Goal: Find specific page/section: Find specific page/section

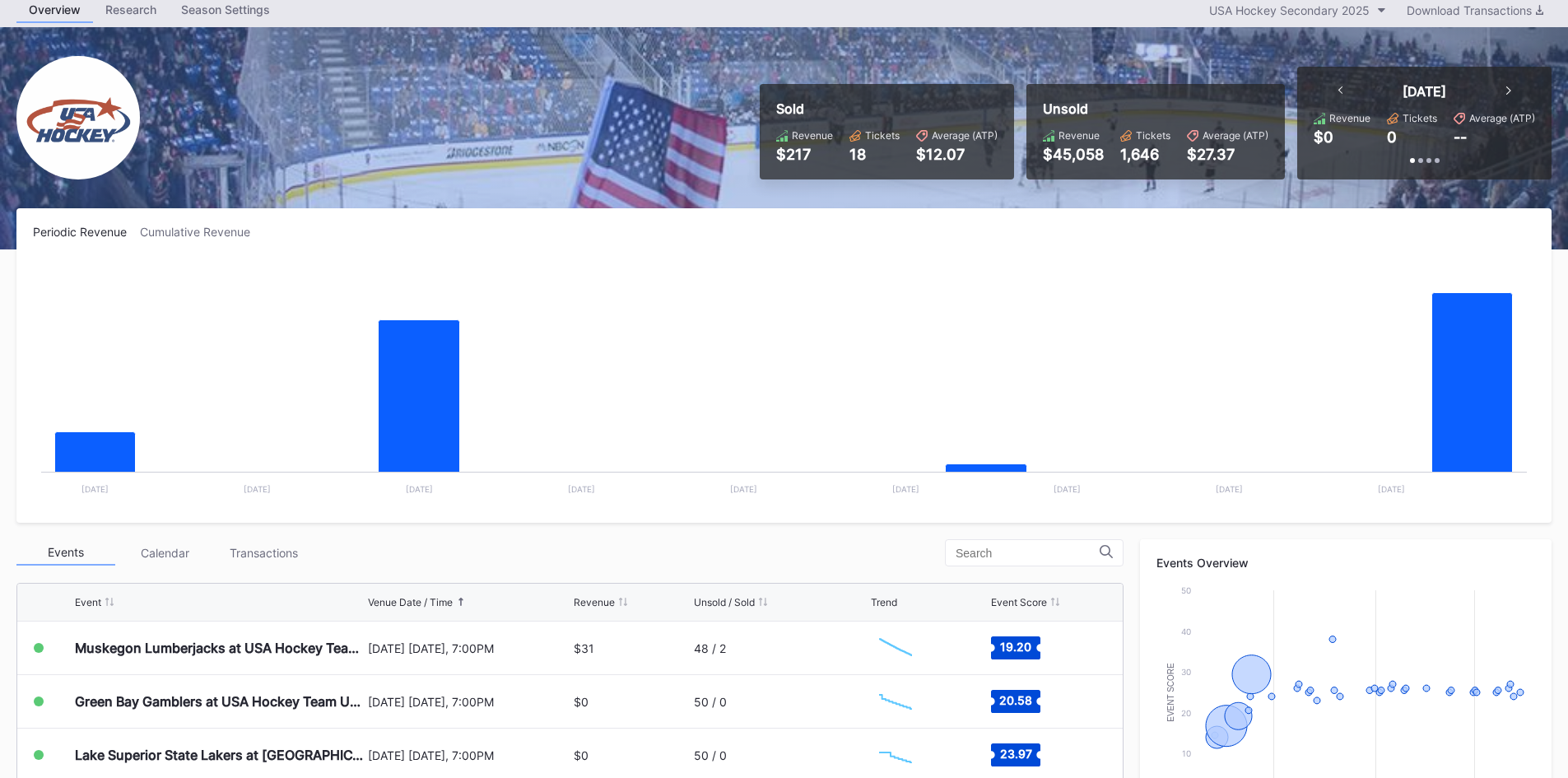
scroll to position [83, 0]
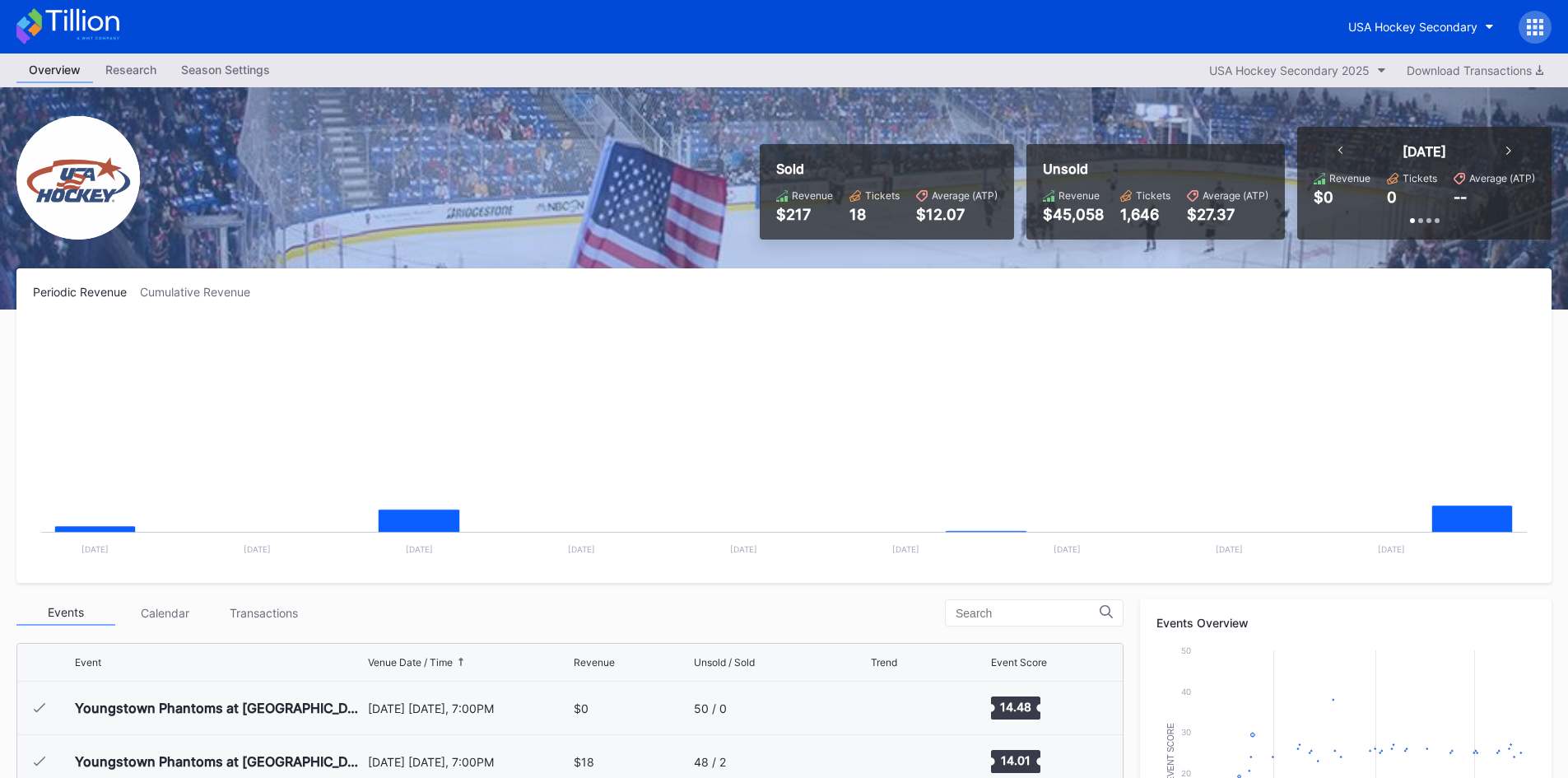
scroll to position [161, 0]
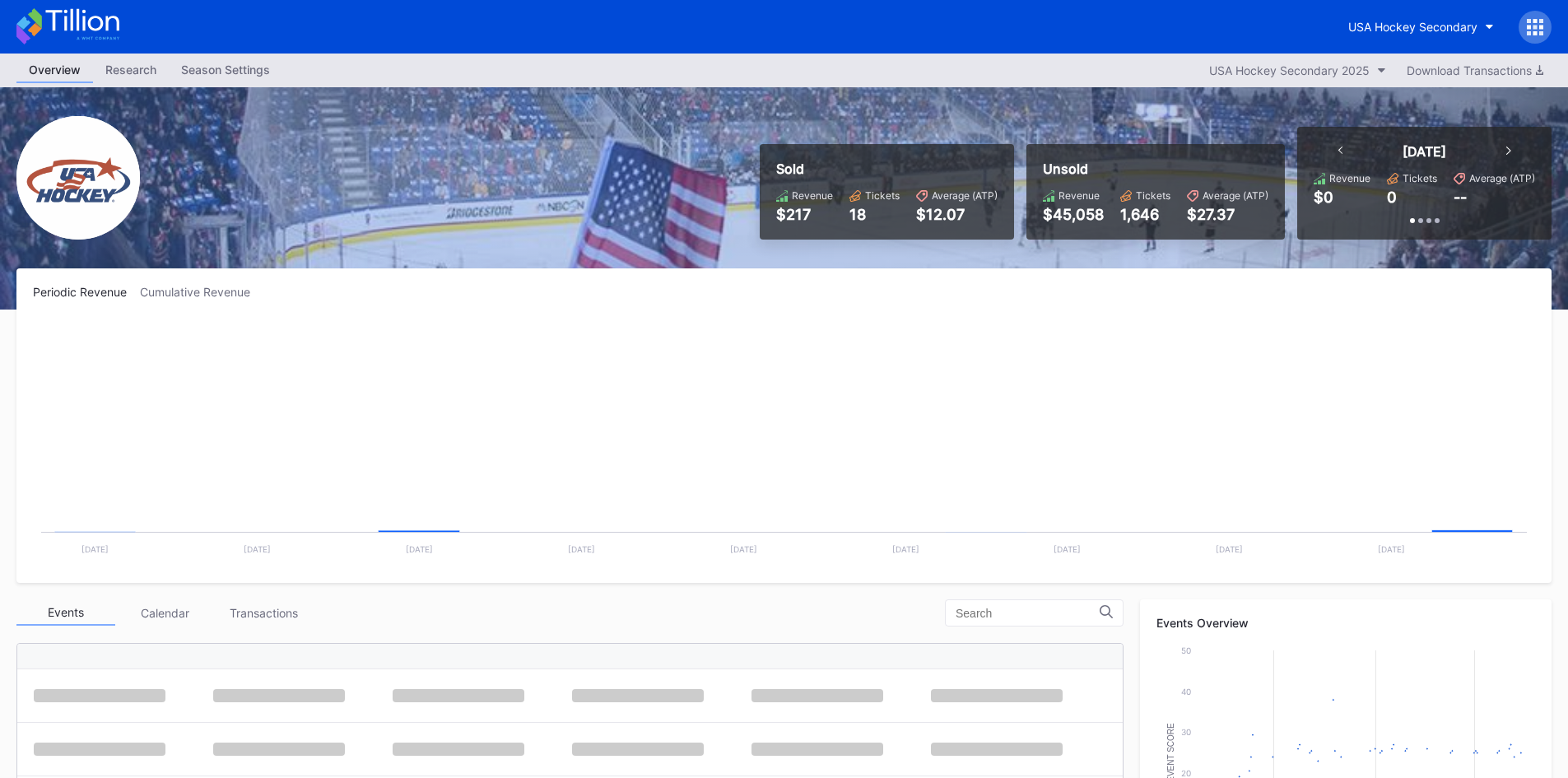
scroll to position [161, 0]
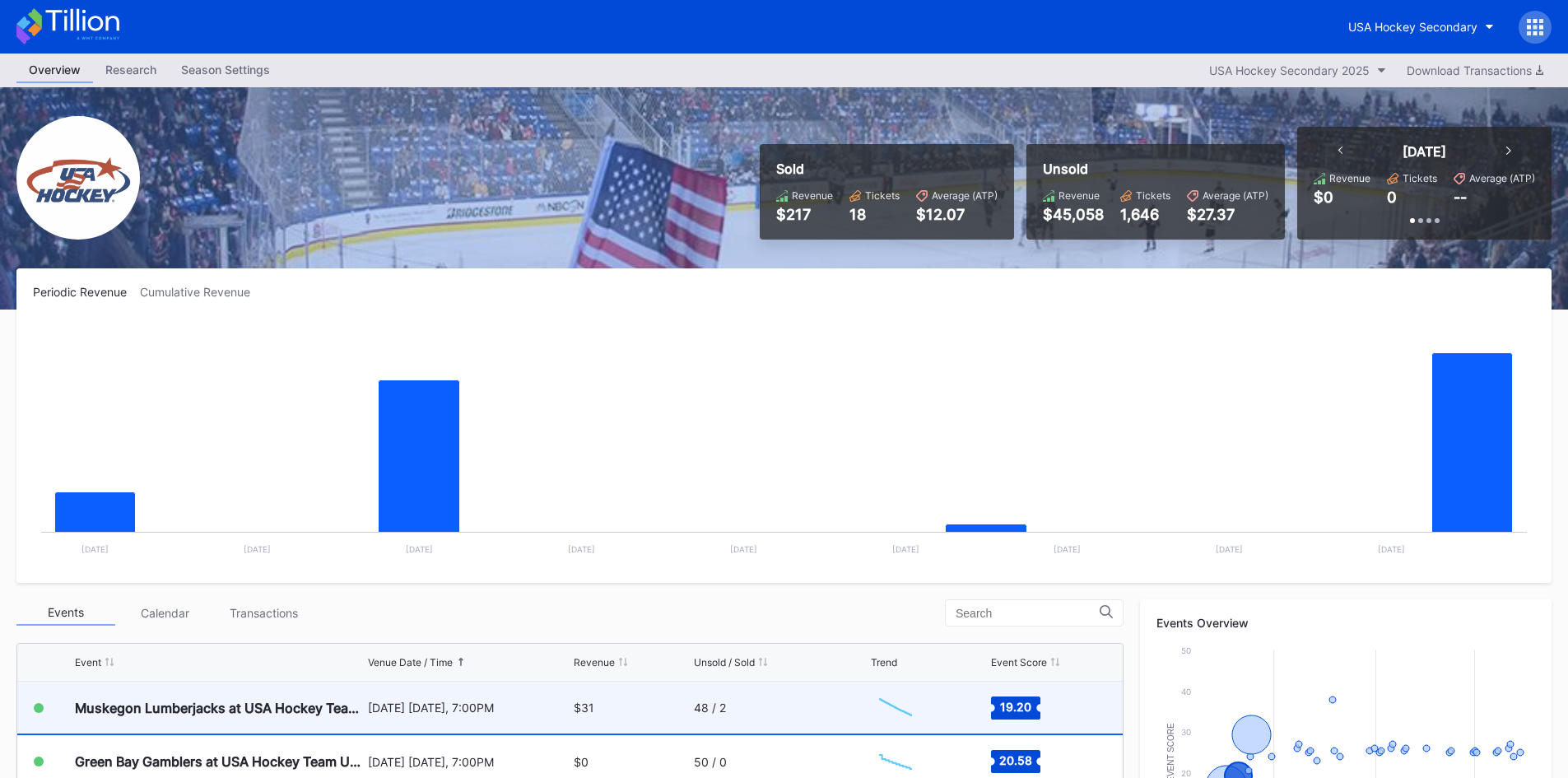
click at [750, 706] on div "48 / 2" at bounding box center [781, 707] width 174 height 52
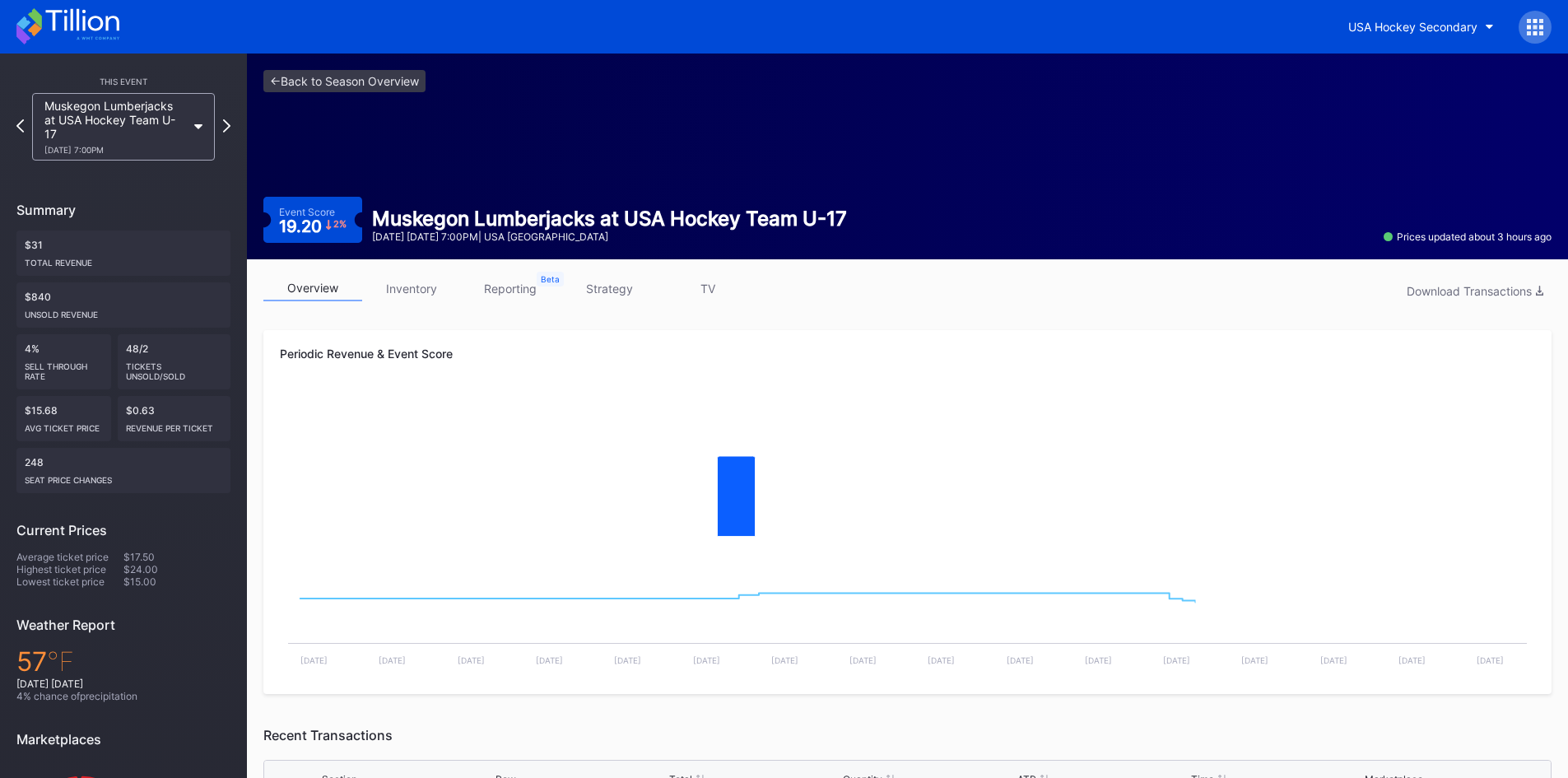
click at [416, 286] on link "inventory" at bounding box center [412, 288] width 99 height 25
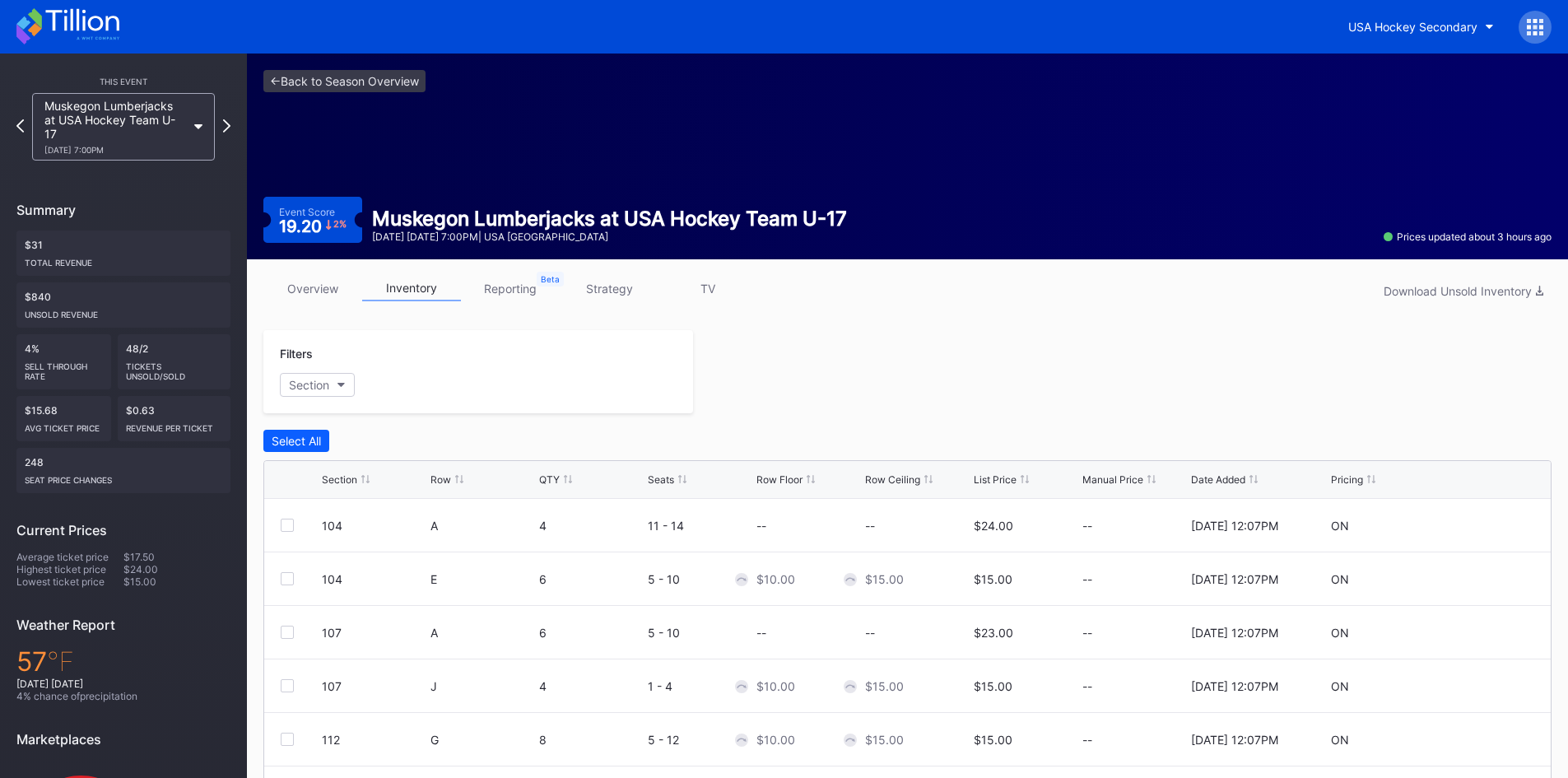
click at [71, 27] on icon at bounding box center [82, 20] width 74 height 22
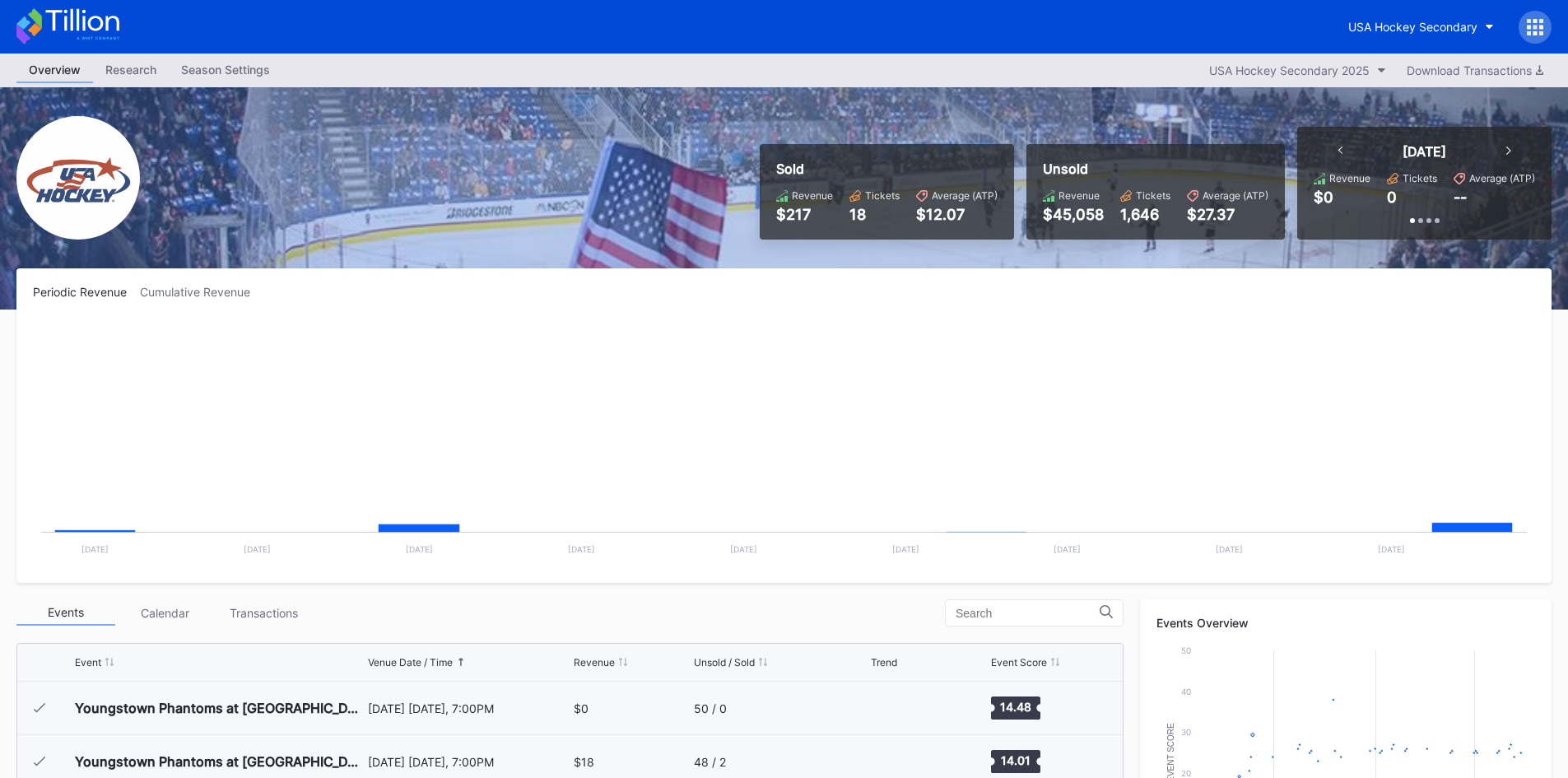
scroll to position [161, 0]
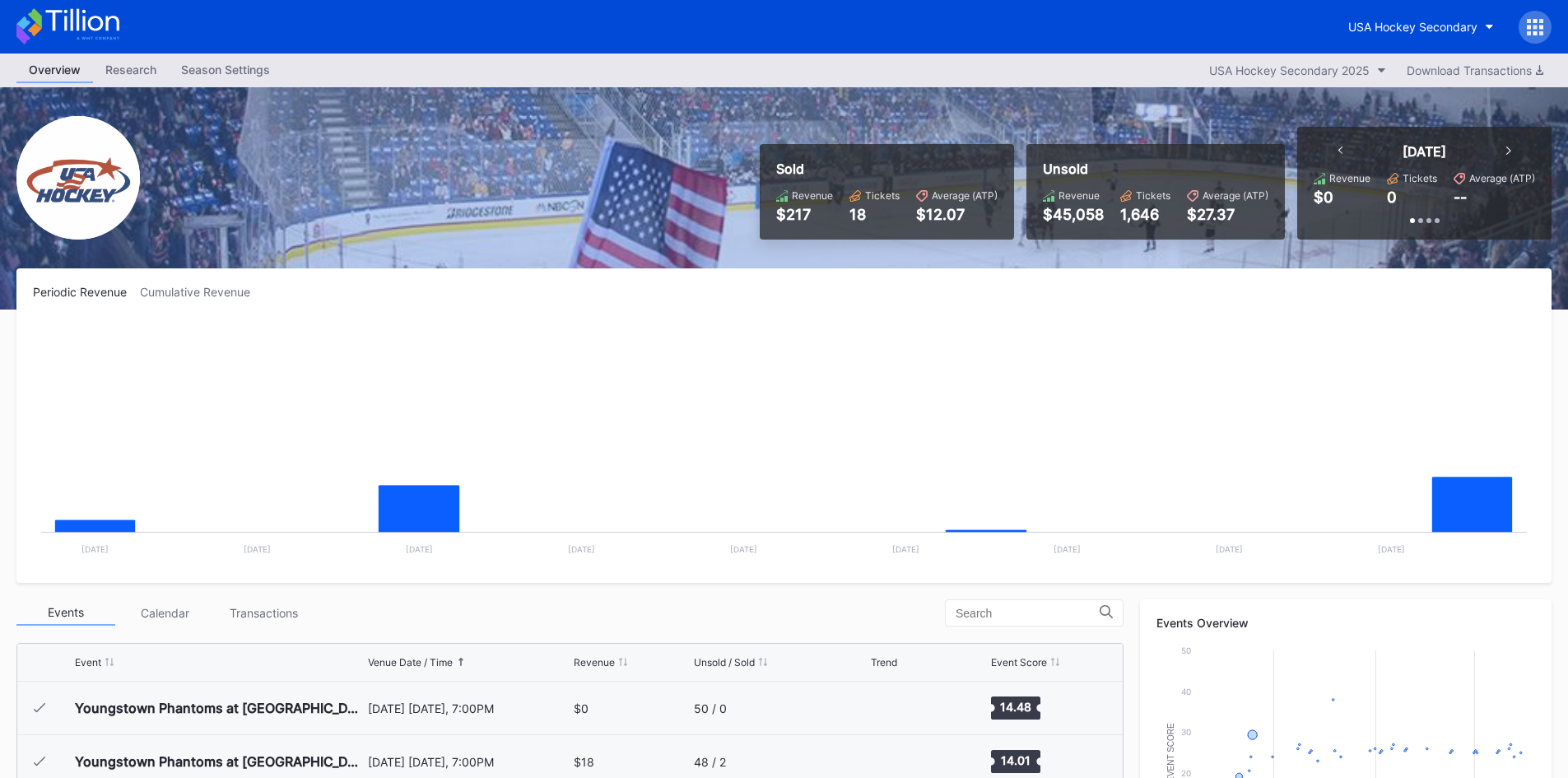
scroll to position [161, 0]
